Goal: Information Seeking & Learning: Learn about a topic

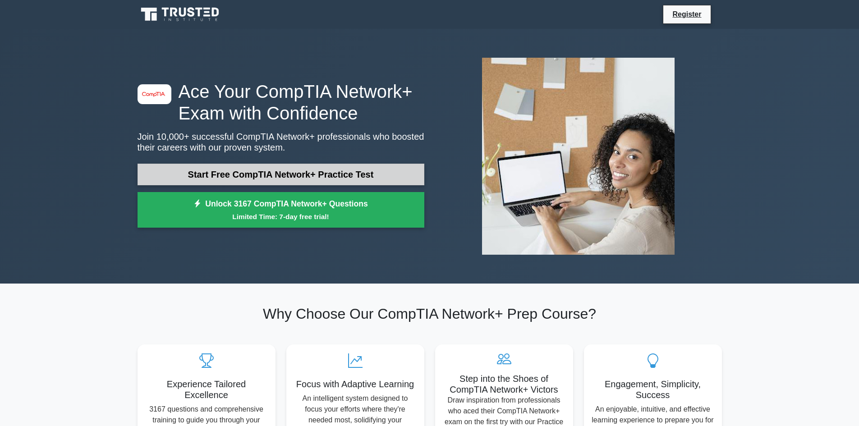
click at [298, 175] on link "Start Free CompTIA Network+ Practice Test" at bounding box center [281, 175] width 287 height 22
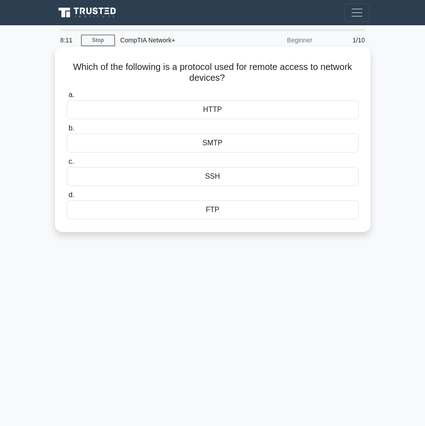
click at [240, 183] on div "SSH" at bounding box center [213, 176] width 292 height 19
click at [67, 165] on input "c. SSH" at bounding box center [67, 162] width 0 height 6
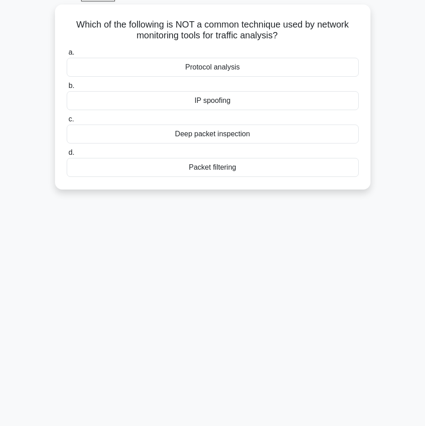
scroll to position [45, 0]
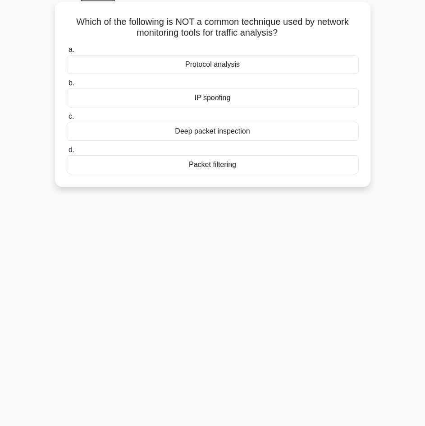
drag, startPoint x: 72, startPoint y: 23, endPoint x: 284, endPoint y: 38, distance: 212.4
click at [284, 38] on h5 "Which of the following is NOT a common technique used by network monitoring too…" at bounding box center [213, 27] width 294 height 23
copy h5 "Which of the following is NOT a common technique used by network monitoring too…"
drag, startPoint x: 186, startPoint y: 65, endPoint x: 247, endPoint y: 184, distance: 133.3
click at [247, 184] on div "Which of the following is NOT a common technique used by network monitoring too…" at bounding box center [213, 94] width 316 height 185
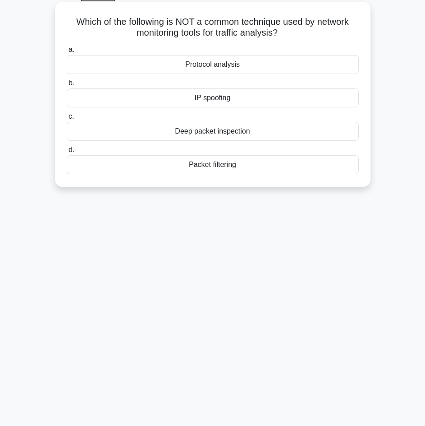
copy div "Protocol analysis b. IP spoofing c. Deep packet inspection d. Packet filtering"
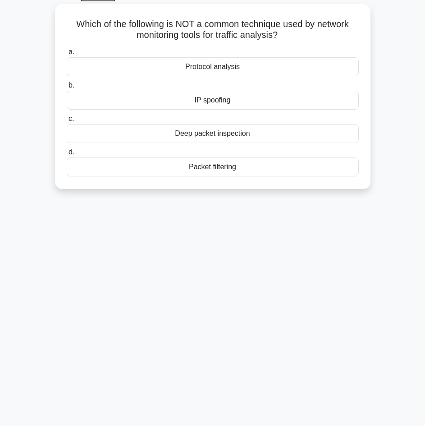
click at [236, 214] on div "7:29 Stop CompTIA Network+ Beginner 2/10 Which of the following is NOT a common…" at bounding box center [212, 209] width 325 height 451
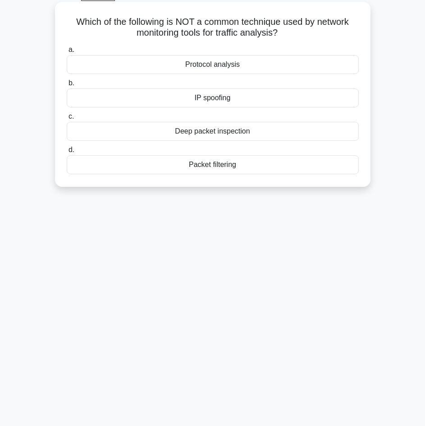
click at [210, 96] on div "IP spoofing" at bounding box center [213, 97] width 292 height 19
click at [67, 86] on input "b. IP spoofing" at bounding box center [67, 83] width 0 height 6
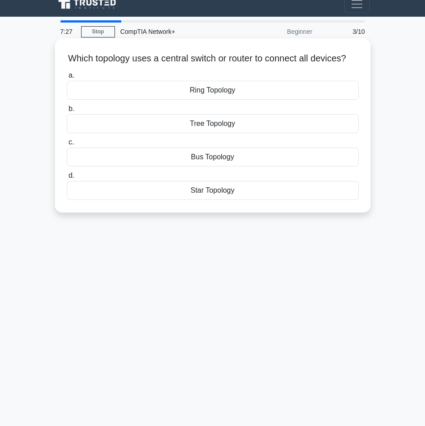
scroll to position [0, 0]
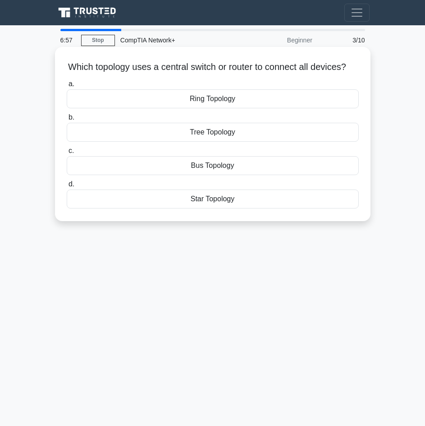
click at [224, 208] on div "Star Topology" at bounding box center [213, 198] width 292 height 19
click at [67, 187] on input "d. Star Topology" at bounding box center [67, 184] width 0 height 6
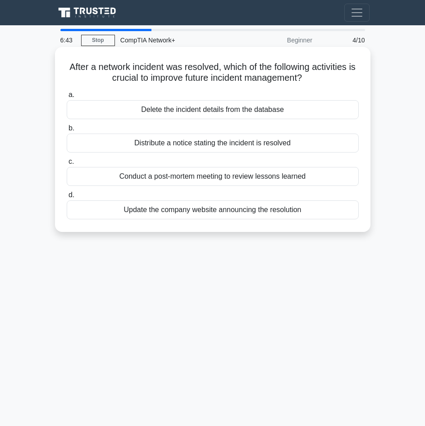
drag, startPoint x: 71, startPoint y: 65, endPoint x: 326, endPoint y: 231, distance: 303.4
click at [326, 231] on div "After a network incident was resolved, which of the following activities is cru…" at bounding box center [213, 139] width 316 height 185
copy div "After a network incident was resolved, which of the following activities is cru…"
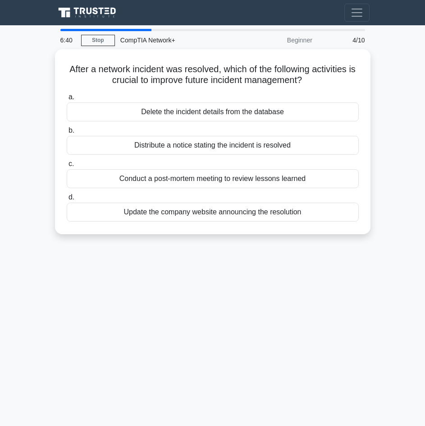
click at [328, 341] on div "6:40 Stop CompTIA Network+ Beginner 4/10 After a network incident was resolved,…" at bounding box center [212, 254] width 325 height 451
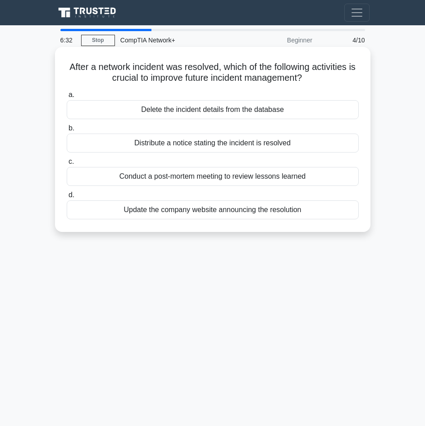
click at [149, 174] on div "Conduct a post-mortem meeting to review lessons learned" at bounding box center [213, 176] width 292 height 19
click at [67, 165] on input "c. Conduct a post-mortem meeting to review lessons learned" at bounding box center [67, 162] width 0 height 6
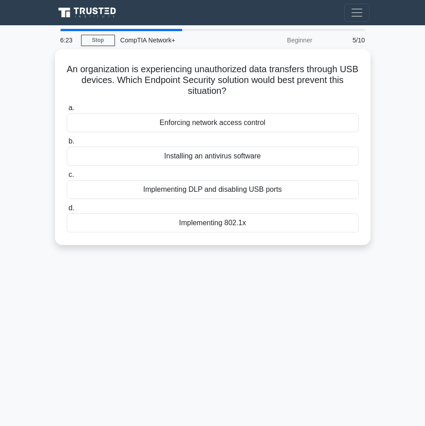
drag, startPoint x: 73, startPoint y: 66, endPoint x: 314, endPoint y: 281, distance: 323.2
click at [314, 281] on div "6:23 Stop CompTIA Network+ Beginner 5/10 An organization is experiencing unauth…" at bounding box center [212, 254] width 325 height 451
copy div "An organization is experiencing unauthorized data transfers through USB devices…"
click at [292, 315] on div "6:20 Stop CompTIA Network+ Beginner 5/10 An organization is experiencing unauth…" at bounding box center [212, 254] width 325 height 451
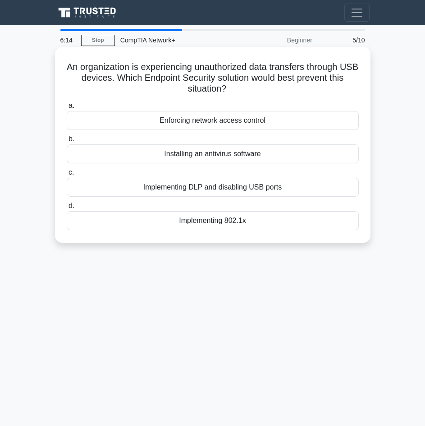
click at [199, 185] on div "Implementing DLP and disabling USB ports" at bounding box center [213, 187] width 292 height 19
click at [67, 175] on input "c. Implementing DLP and disabling USB ports" at bounding box center [67, 173] width 0 height 6
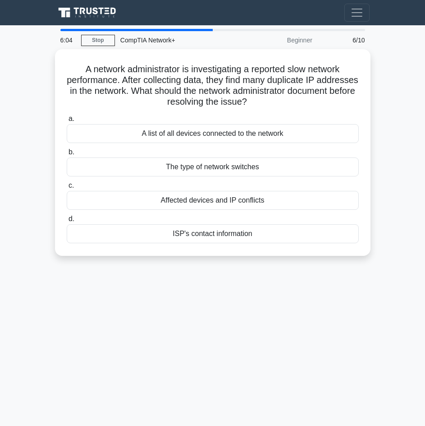
drag, startPoint x: 83, startPoint y: 64, endPoint x: 332, endPoint y: 276, distance: 326.6
click at [332, 276] on div "6:04 Stop CompTIA Network+ Beginner 6/10 A network administrator is investigati…" at bounding box center [212, 254] width 325 height 451
copy div "A network administrator is investigating a reported slow network performance. A…"
click at [271, 315] on div "6:01 Stop CompTIA Network+ Beginner 6/10 A network administrator is investigati…" at bounding box center [212, 254] width 325 height 451
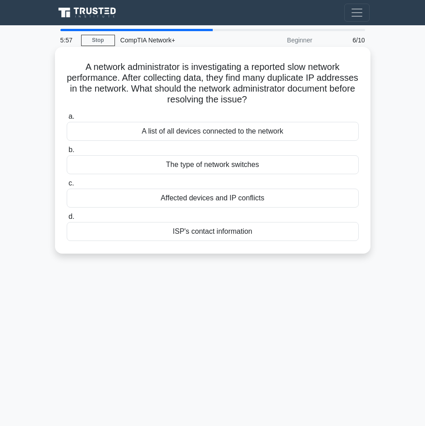
click at [211, 197] on div "Affected devices and IP conflicts" at bounding box center [213, 197] width 292 height 19
click at [67, 186] on input "c. Affected devices and IP conflicts" at bounding box center [67, 183] width 0 height 6
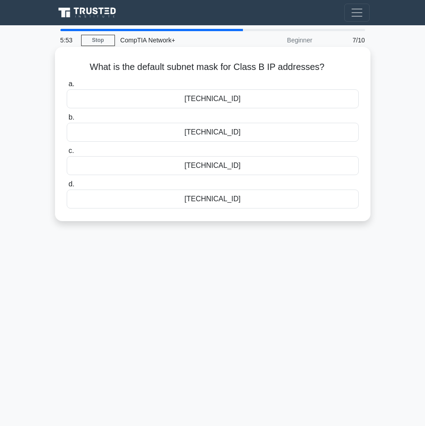
drag, startPoint x: 87, startPoint y: 67, endPoint x: 364, endPoint y: 73, distance: 277.4
click at [364, 73] on div "What is the default subnet mask for Class B IP addresses? .spinner_0XTQ{transfo…" at bounding box center [213, 133] width 308 height 167
copy h5 "What is the default subnet mask for Class B IP addresses?"
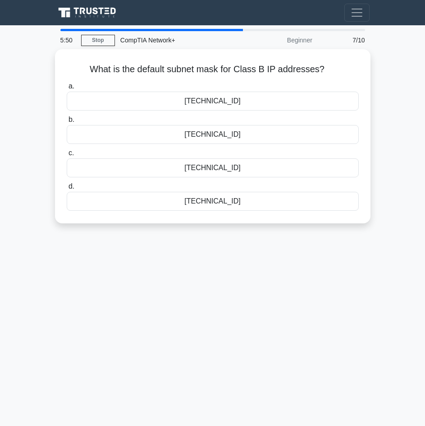
click at [194, 272] on div "5:50 Stop CompTIA Network+ Beginner 7/10 What is the default subnet mask for Cl…" at bounding box center [212, 254] width 325 height 451
drag, startPoint x: 90, startPoint y: 68, endPoint x: 323, endPoint y: 259, distance: 301.8
click at [323, 259] on div "5:48 Stop CompTIA Network+ Beginner 7/10 What is the default subnet mask for Cl…" at bounding box center [212, 254] width 325 height 451
copy div "What is the default subnet mask for Class B IP addresses? .spinner_0XTQ{transfo…"
click at [308, 291] on div "5:46 Stop CompTIA Network+ Beginner 7/10 What is the default subnet mask for Cl…" at bounding box center [212, 254] width 325 height 451
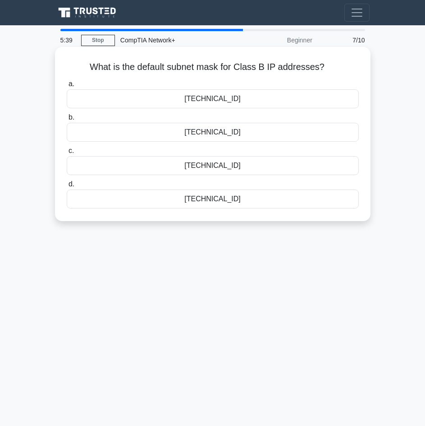
click at [203, 100] on div "255.255.0.0" at bounding box center [213, 98] width 292 height 19
click at [67, 87] on input "a. 255.255.0.0" at bounding box center [67, 84] width 0 height 6
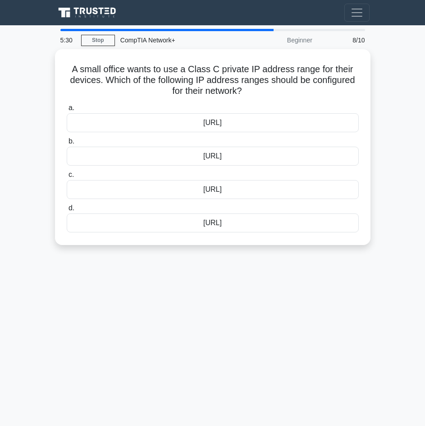
drag, startPoint x: 72, startPoint y: 65, endPoint x: 318, endPoint y: 278, distance: 325.5
click at [318, 278] on div "5:30 Stop CompTIA Network+ Beginner 8/10 A small office wants to use a Class C …" at bounding box center [212, 254] width 325 height 451
copy div "A small office wants to use a Class C private IP address range for their device…"
click at [208, 306] on div "5:27 Stop CompTIA Network+ Beginner 8/10 A small office wants to use a Class C …" at bounding box center [212, 254] width 325 height 451
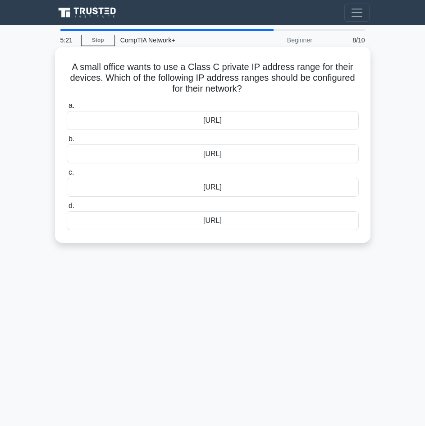
click at [181, 152] on div "192.168.0.0/16" at bounding box center [213, 153] width 292 height 19
click at [67, 142] on input "b. 192.168.0.0/16" at bounding box center [67, 139] width 0 height 6
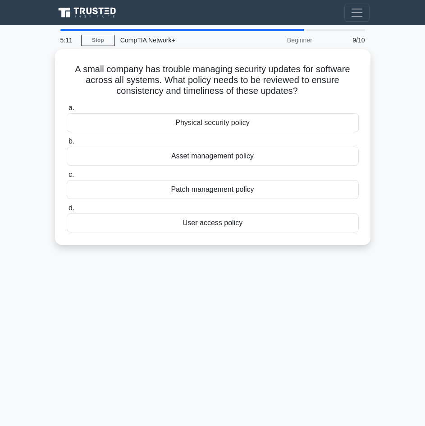
drag, startPoint x: 72, startPoint y: 66, endPoint x: 385, endPoint y: 327, distance: 407.8
click at [385, 327] on main "5:11 Stop CompTIA Network+ Beginner 9/10 A small company has trouble managing s…" at bounding box center [212, 254] width 425 height 458
copy div "A small company has trouble managing security updates for software across all s…"
click at [281, 296] on div "5:08 Stop CompTIA Network+ Beginner 9/10 A small company has trouble managing s…" at bounding box center [212, 254] width 325 height 451
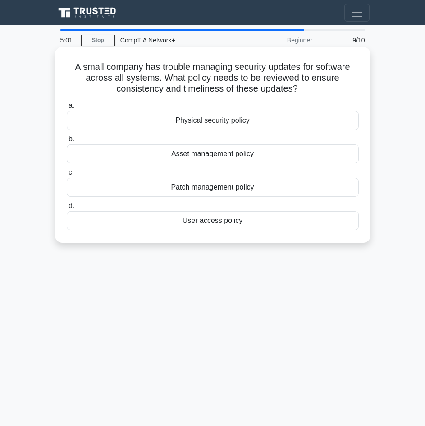
click at [207, 188] on div "Patch management policy" at bounding box center [213, 187] width 292 height 19
click at [67, 175] on input "c. Patch management policy" at bounding box center [67, 173] width 0 height 6
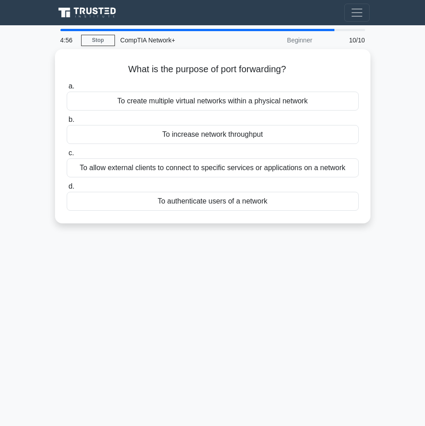
drag, startPoint x: 124, startPoint y: 67, endPoint x: 360, endPoint y: 301, distance: 332.2
click at [360, 301] on div "4:56 Stop CompTIA Network+ Beginner 10/10 What is the purpose of port forwardin…" at bounding box center [212, 254] width 325 height 451
copy div "What is the purpose of port forwarding? .spinner_0XTQ{transform-origin:center;a…"
click at [221, 313] on div "4:52 Stop CompTIA Network+ Beginner 10/10 What is the purpose of port forwardin…" at bounding box center [212, 254] width 325 height 451
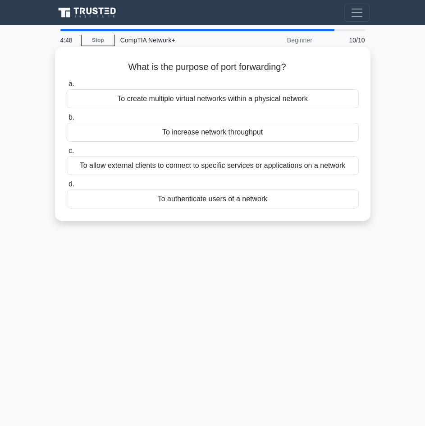
click at [178, 166] on div "To allow external clients to connect to specific services or applications on a …" at bounding box center [213, 165] width 292 height 19
click at [67, 154] on input "c. To allow external clients to connect to specific services or applications on…" at bounding box center [67, 151] width 0 height 6
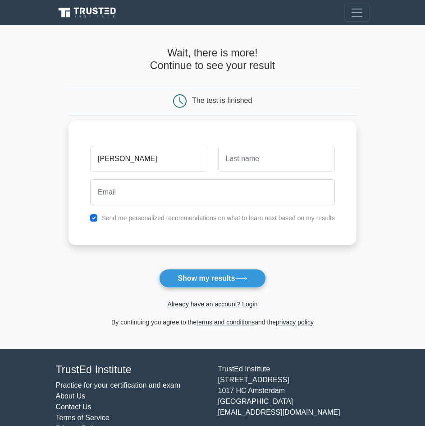
type input "[PERSON_NAME]"
click at [231, 160] on input "text" at bounding box center [276, 159] width 117 height 26
type input "Jan"
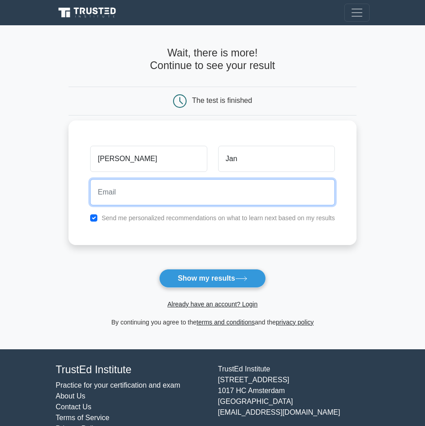
click at [217, 199] on input "email" at bounding box center [212, 192] width 245 height 26
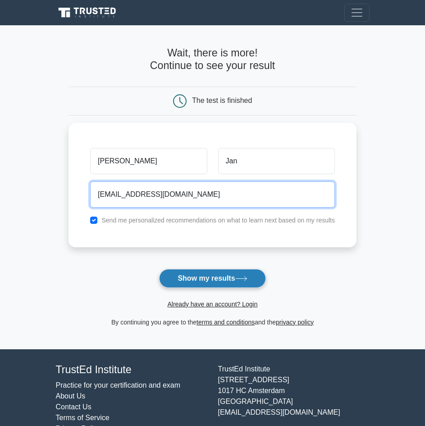
type input "iyousafzai495@gmail.com"
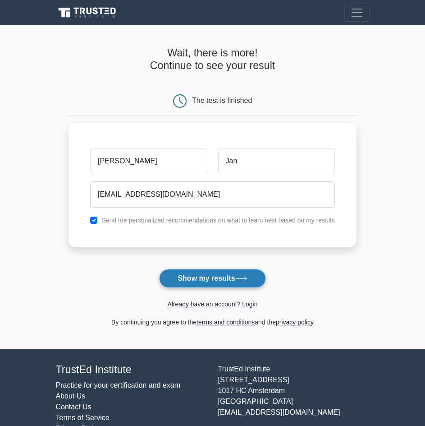
click at [223, 280] on button "Show my results" at bounding box center [212, 278] width 106 height 19
click at [223, 280] on form "Wait, there is more! Continue to see your result The test is finished Adil Jan" at bounding box center [213, 187] width 288 height 280
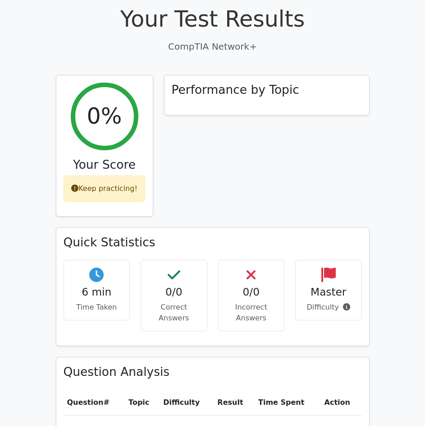
scroll to position [263, 0]
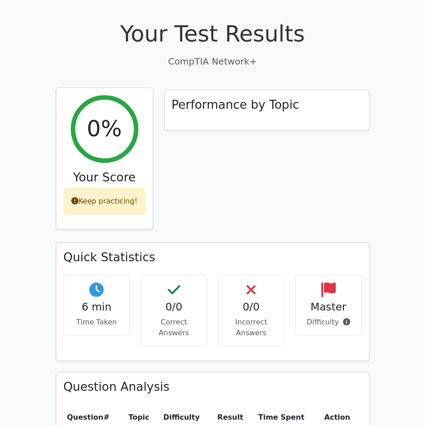
click at [109, 188] on div "Keep practicing!" at bounding box center [105, 201] width 82 height 26
click at [112, 115] on h2 "0%" at bounding box center [104, 128] width 35 height 27
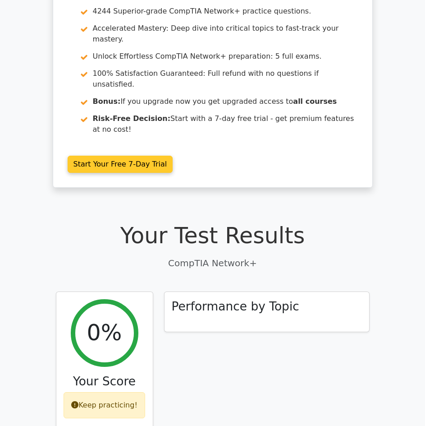
scroll to position [180, 0]
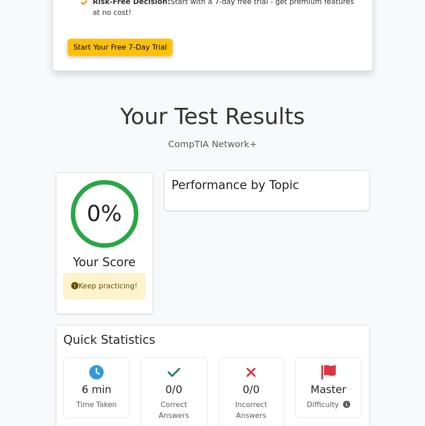
click at [228, 170] on div "Performance by Topic" at bounding box center [267, 190] width 205 height 40
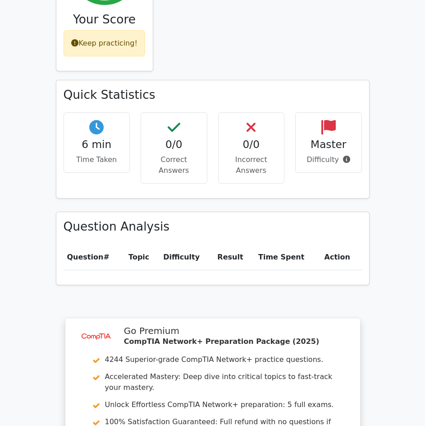
scroll to position [451, 0]
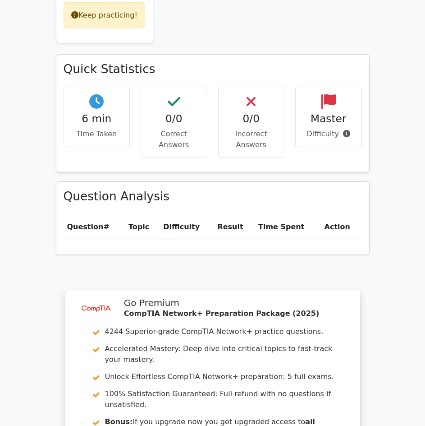
click at [90, 222] on span "Question" at bounding box center [85, 226] width 37 height 9
click at [151, 189] on h3 "Question Analysis" at bounding box center [213, 196] width 298 height 14
click at [285, 214] on th "Time Spent" at bounding box center [288, 227] width 66 height 26
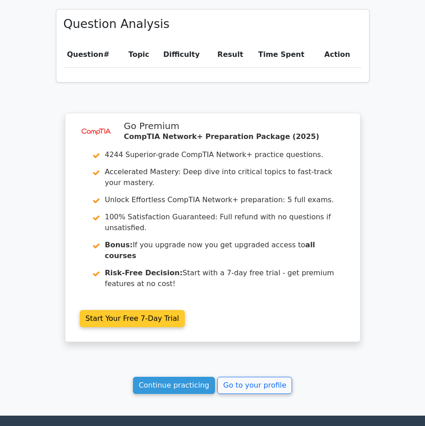
scroll to position [669, 0]
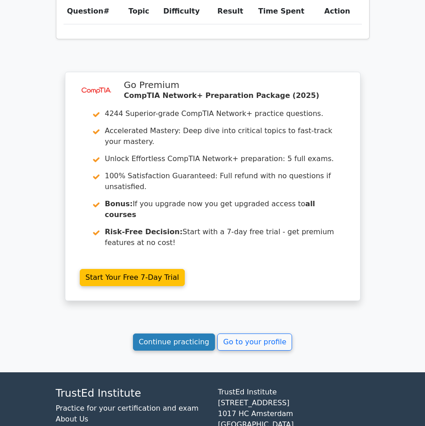
click at [197, 333] on link "Continue practicing" at bounding box center [174, 341] width 83 height 17
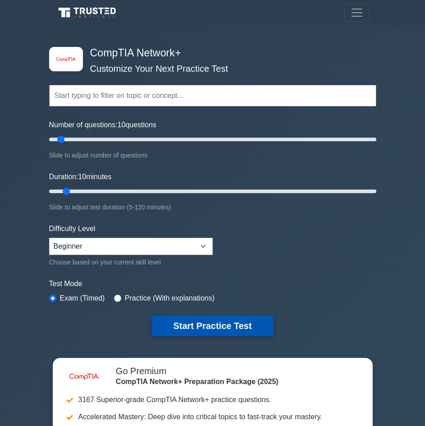
click at [219, 326] on button "Start Practice Test" at bounding box center [212, 325] width 122 height 21
